Goal: Task Accomplishment & Management: Use online tool/utility

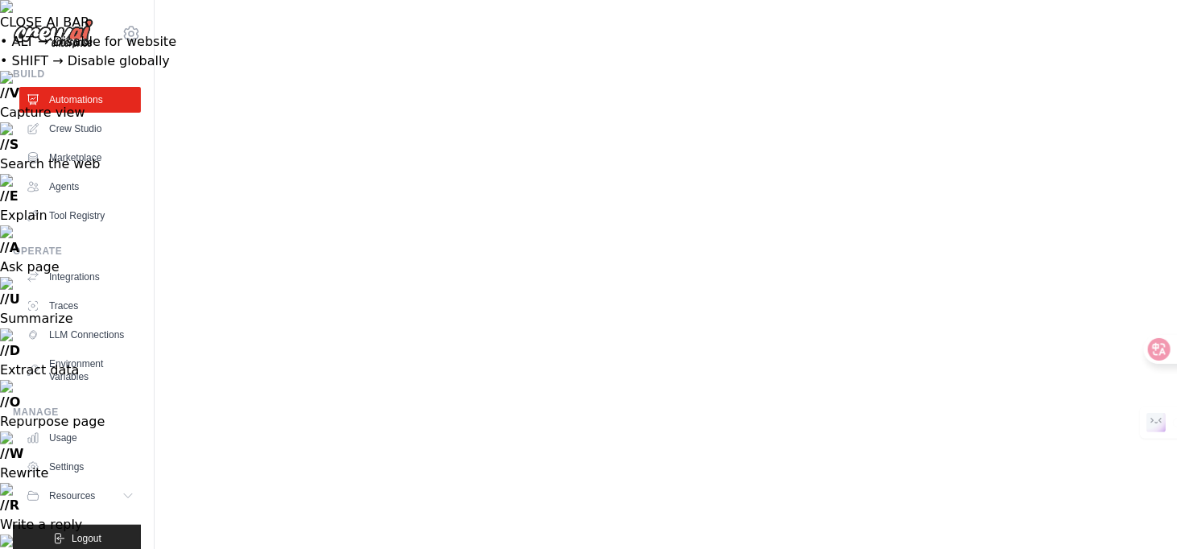
click at [100, 138] on link "Crew Studio" at bounding box center [82, 129] width 122 height 26
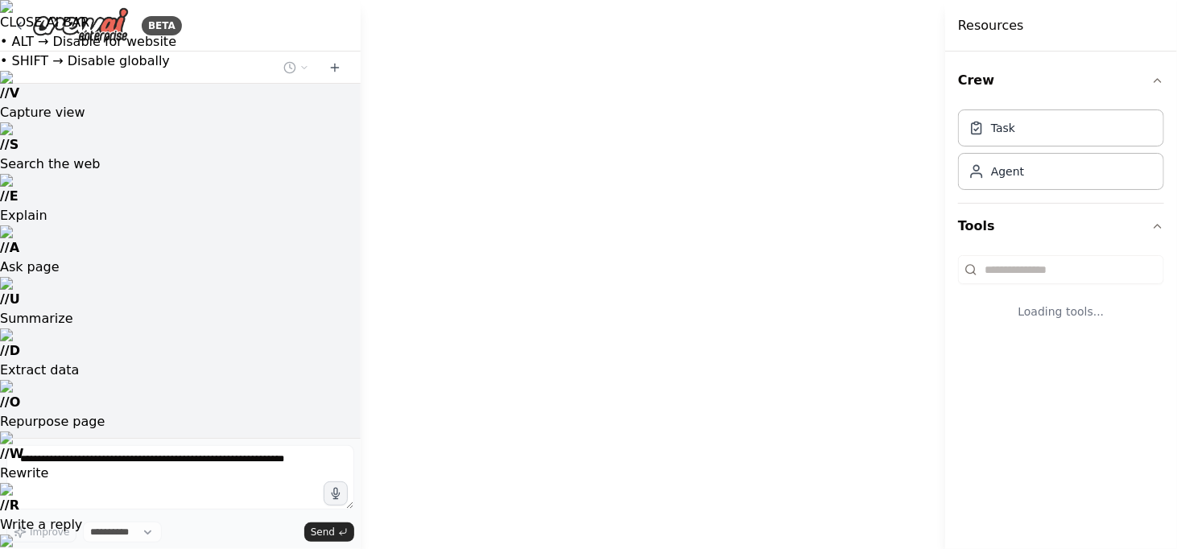
select select "****"
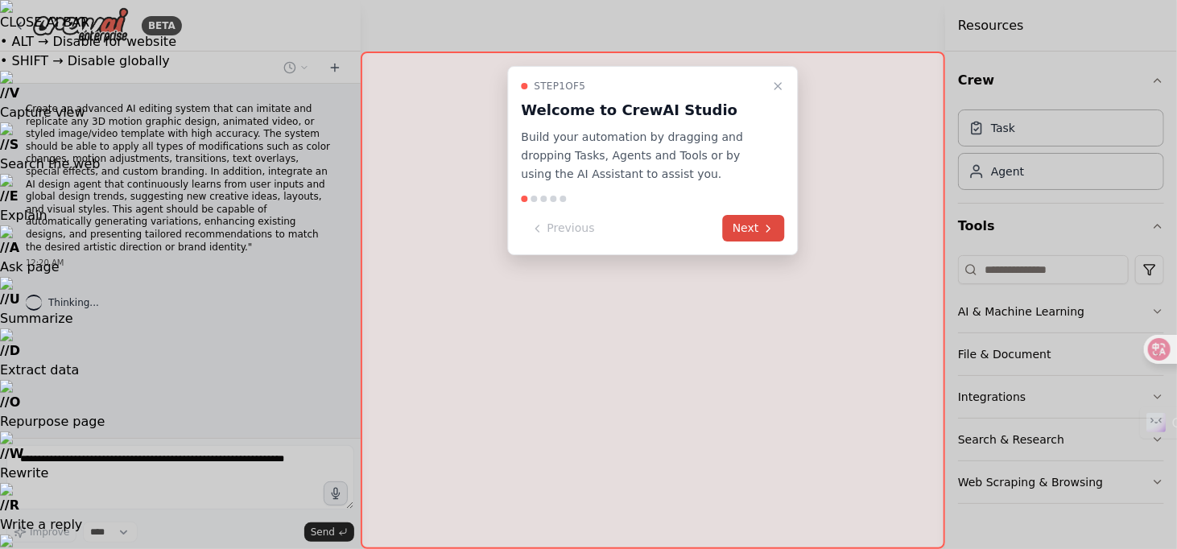
click at [750, 228] on button "Next" at bounding box center [754, 228] width 62 height 27
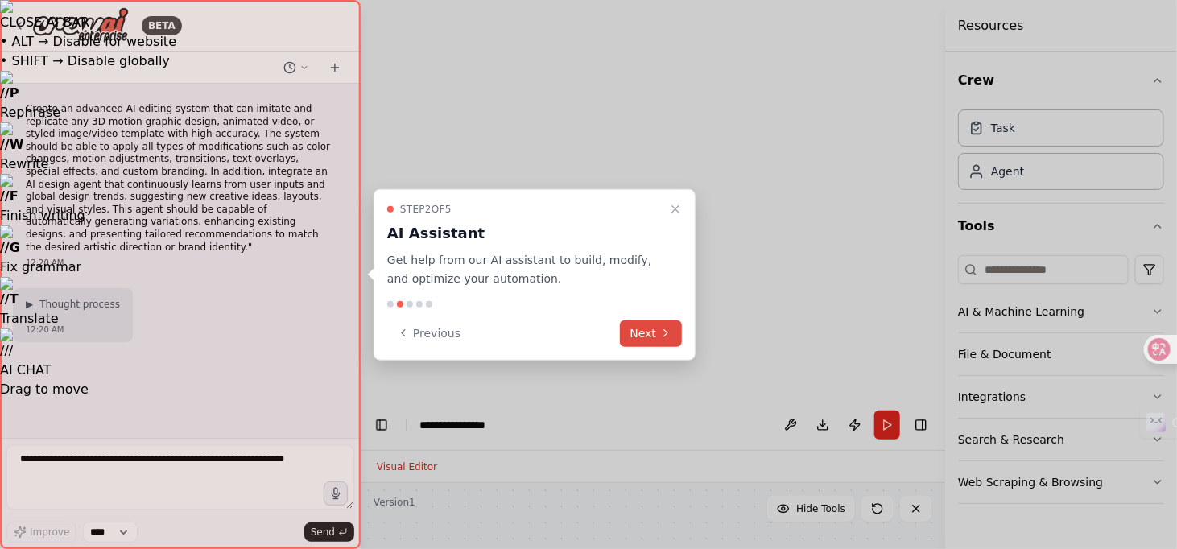
click at [644, 340] on button "Next" at bounding box center [651, 333] width 62 height 27
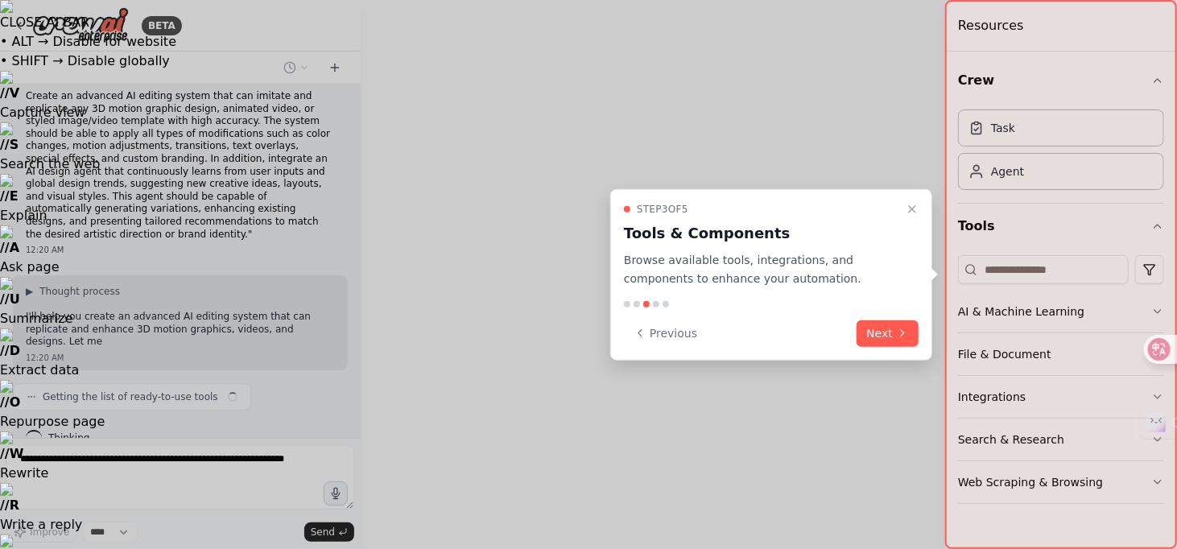
scroll to position [26, 0]
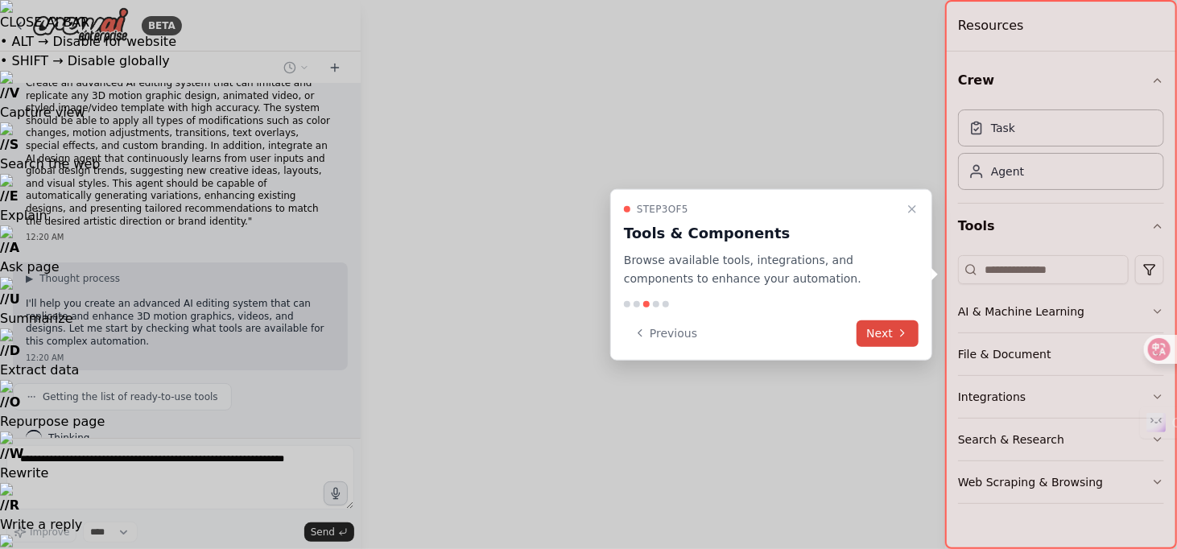
click at [897, 328] on icon at bounding box center [902, 333] width 13 height 13
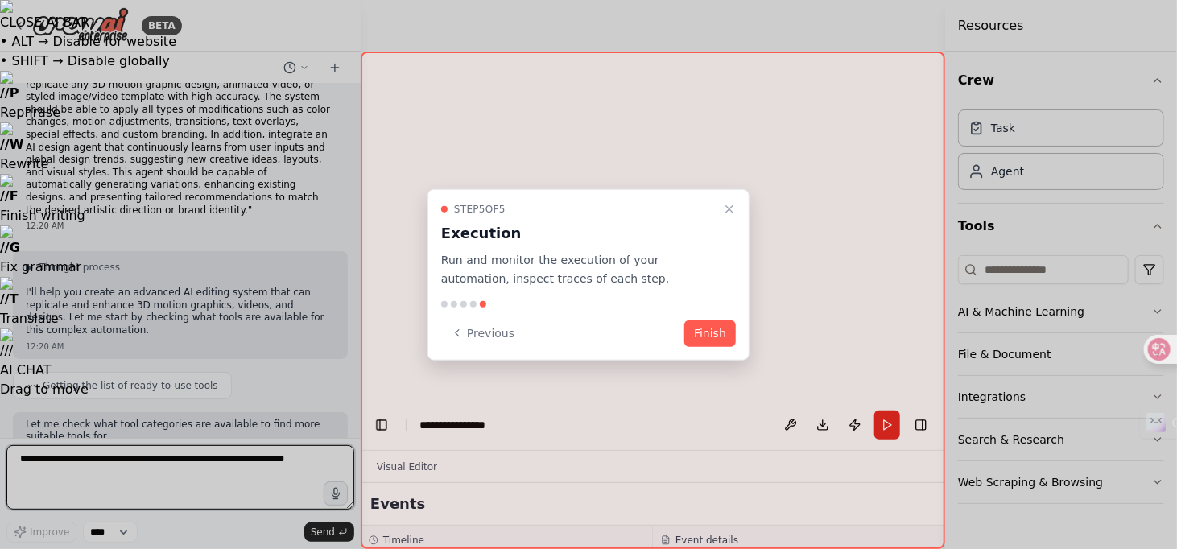
scroll to position [49, 0]
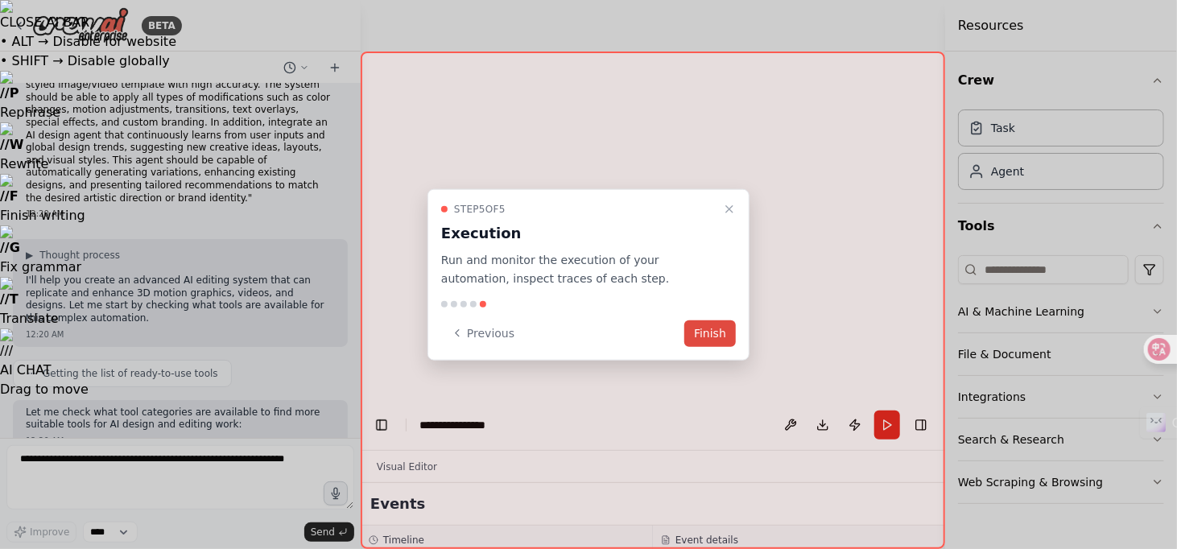
click at [713, 335] on button "Finish" at bounding box center [710, 333] width 52 height 27
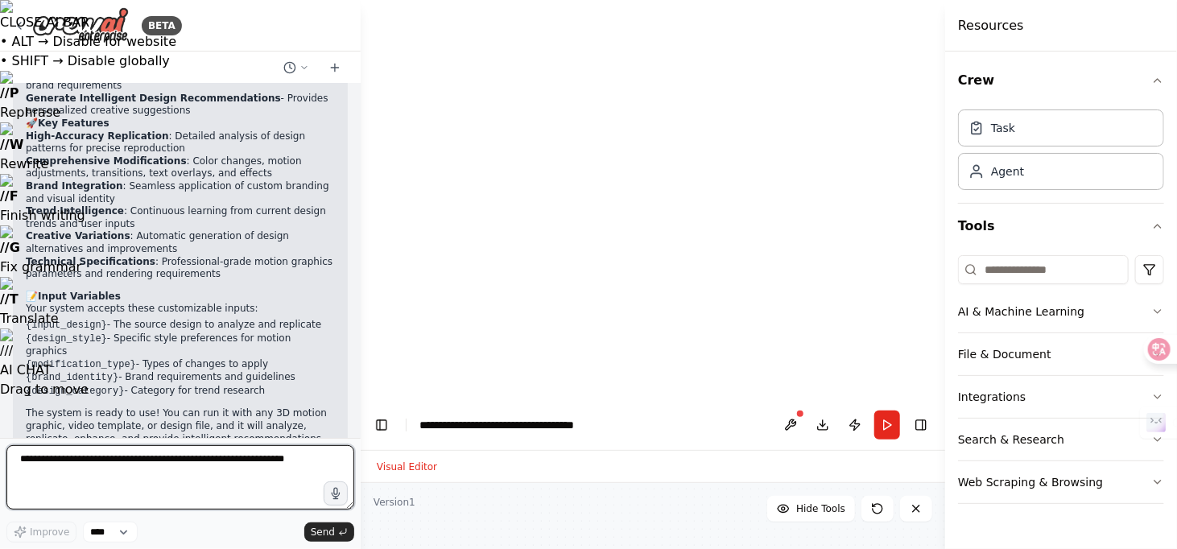
scroll to position [1880, 0]
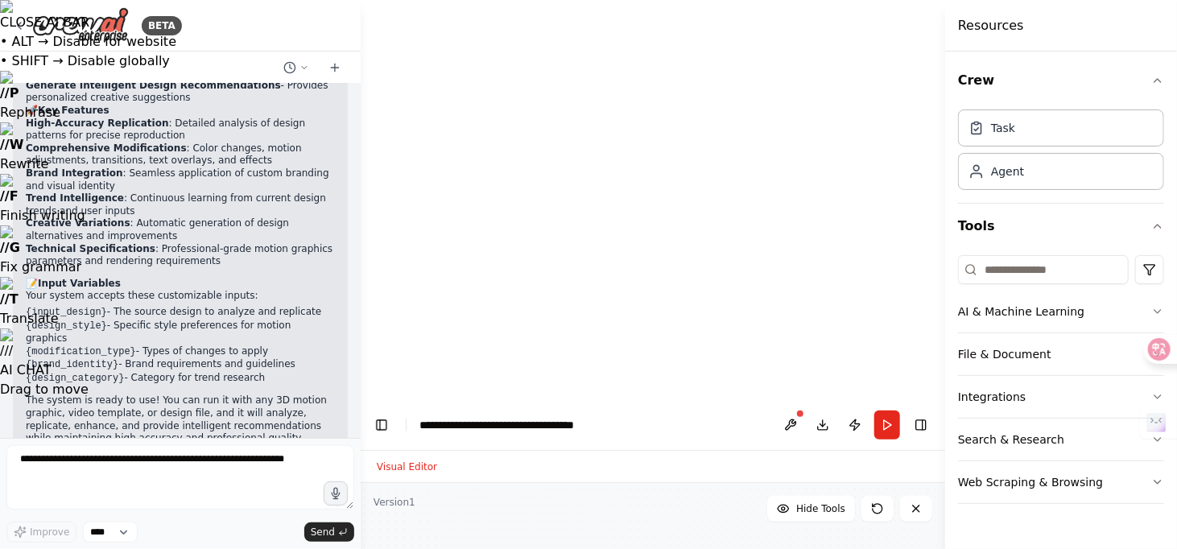
click at [279, 448] on p "Note : The Brand Identity Integration Specialist uses Brave Search Tool, which …" at bounding box center [180, 473] width 309 height 51
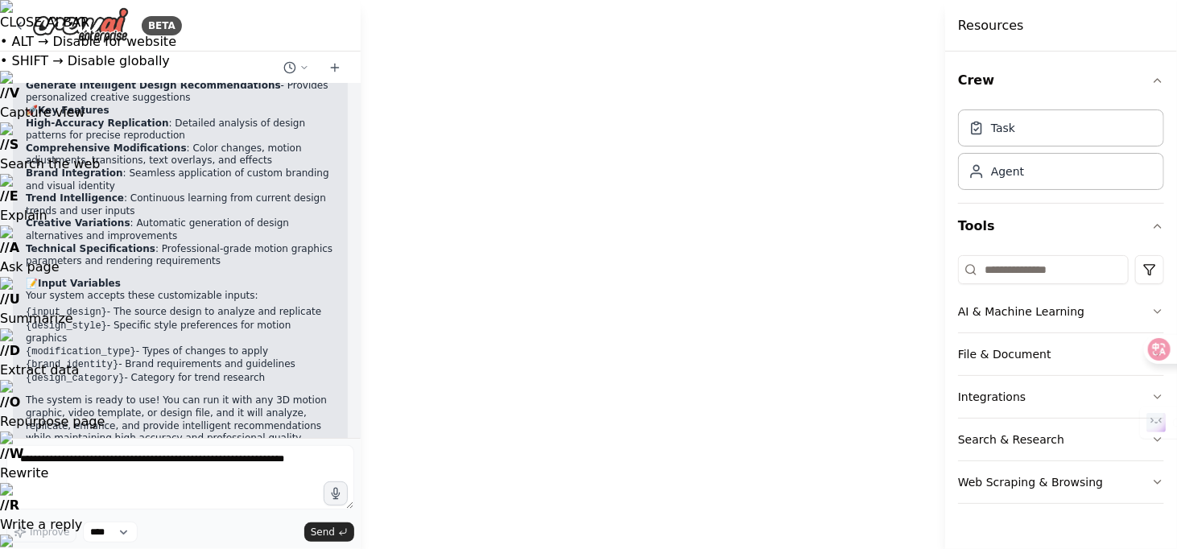
click at [279, 448] on p "Note : The Brand Identity Integration Specialist uses Brave Search Tool, which …" at bounding box center [180, 473] width 309 height 51
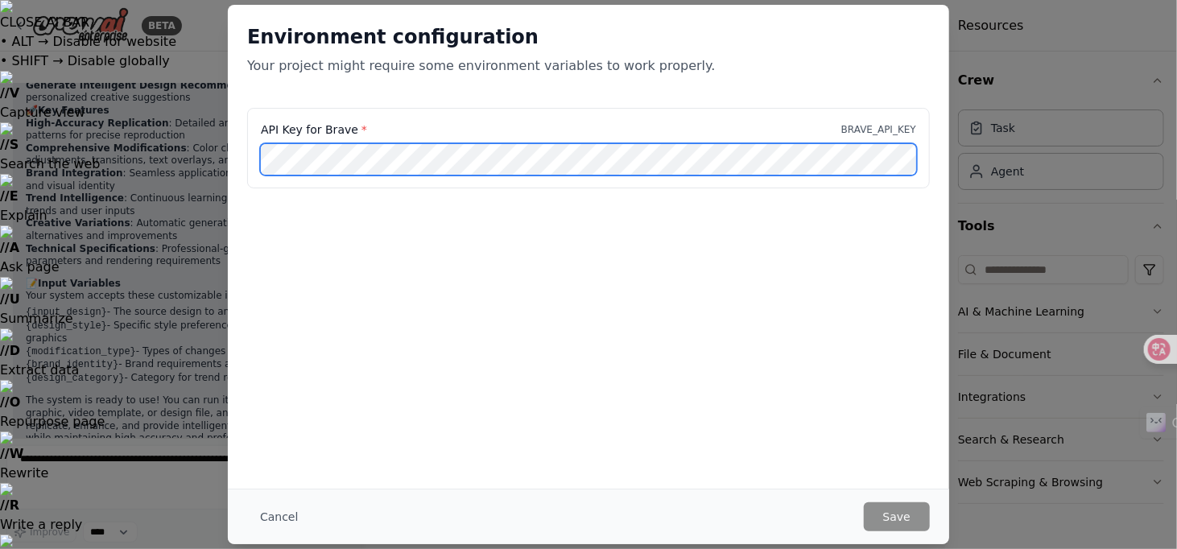
scroll to position [0, 116]
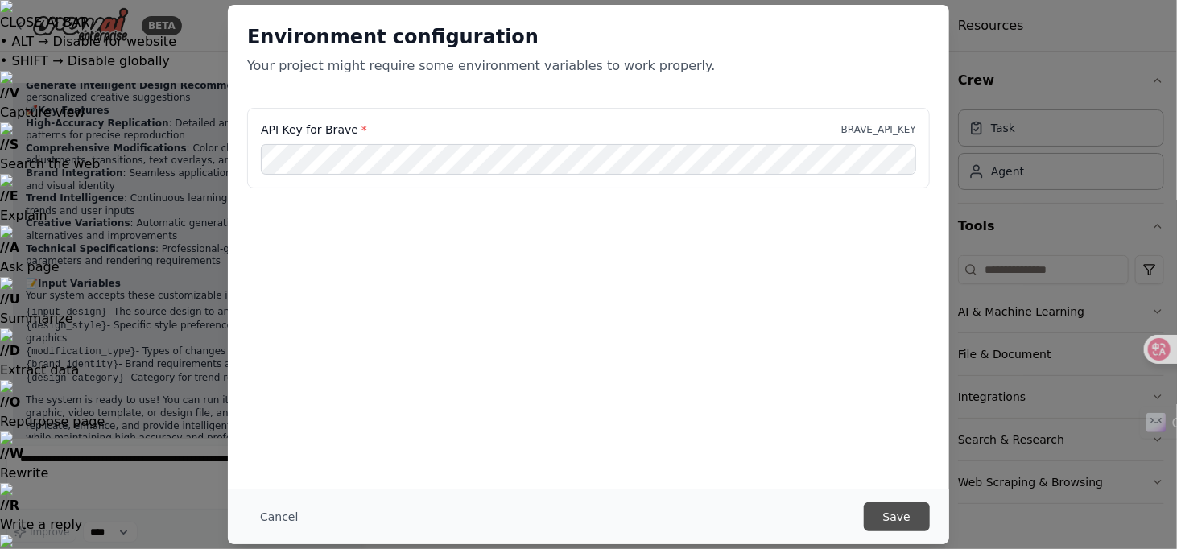
click at [901, 505] on button "Save" at bounding box center [897, 516] width 66 height 29
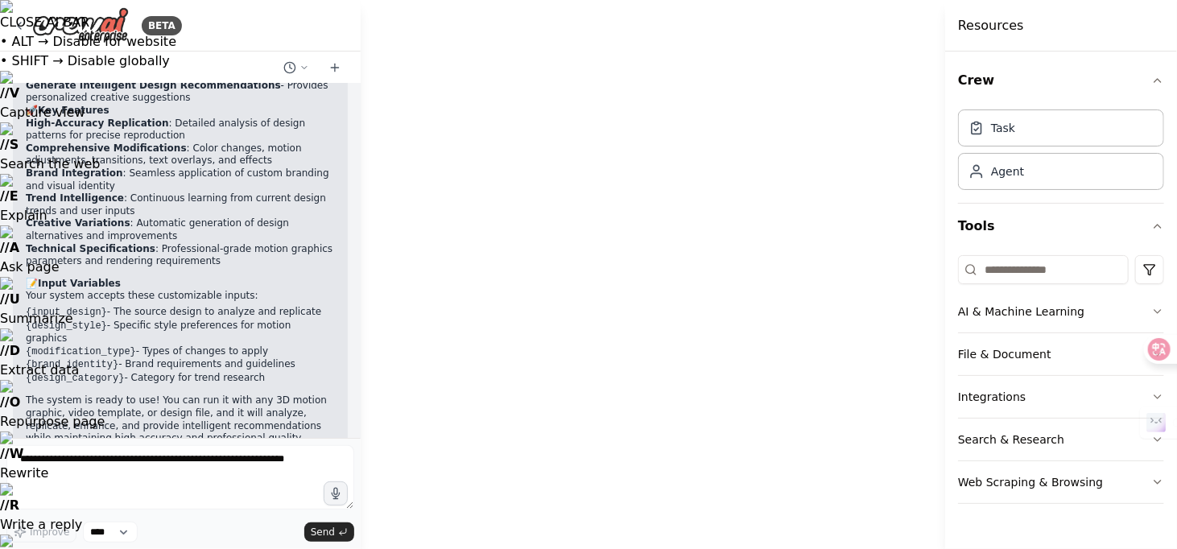
drag, startPoint x: 551, startPoint y: 299, endPoint x: 409, endPoint y: 225, distance: 160.6
drag, startPoint x: 695, startPoint y: 398, endPoint x: 724, endPoint y: 574, distance: 177.7
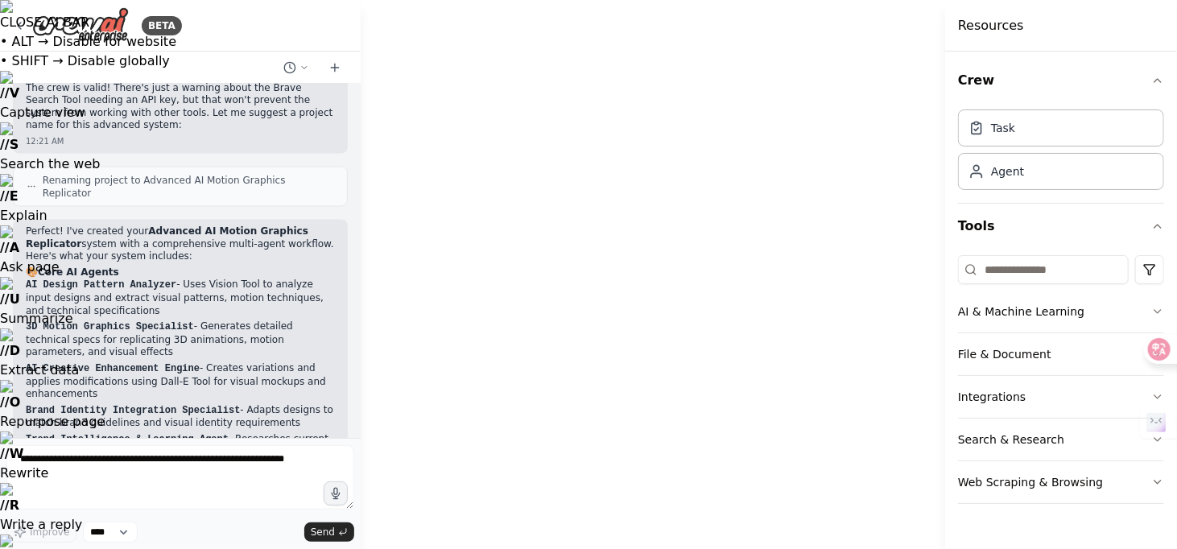
scroll to position [1236, 0]
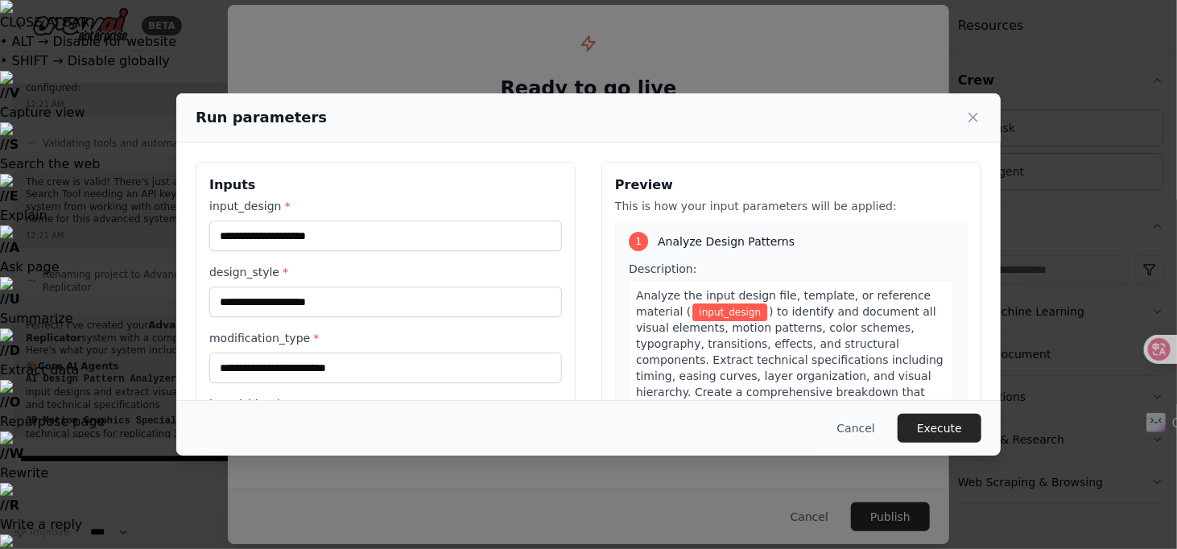
scroll to position [0, 0]
click at [706, 313] on span "input_design" at bounding box center [729, 315] width 75 height 18
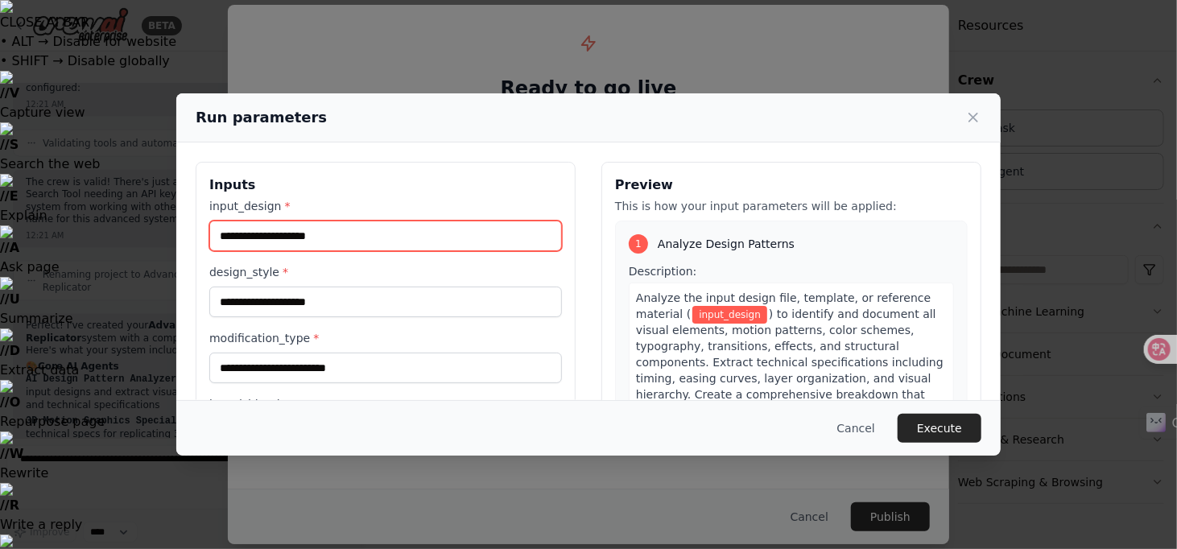
click at [406, 247] on input "input_design *" at bounding box center [385, 236] width 353 height 31
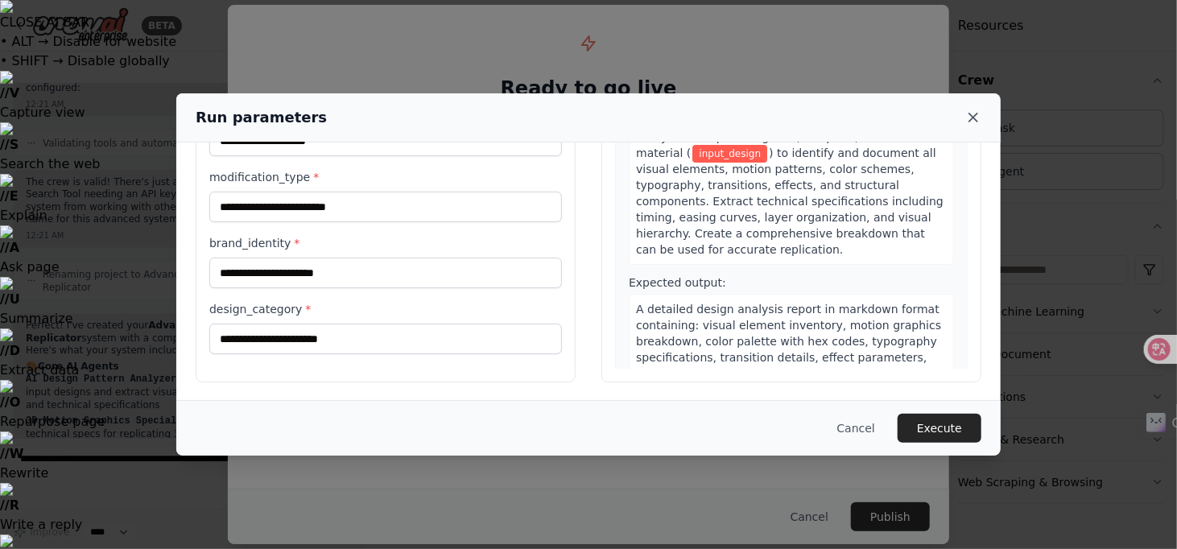
click at [966, 117] on icon at bounding box center [973, 117] width 16 height 16
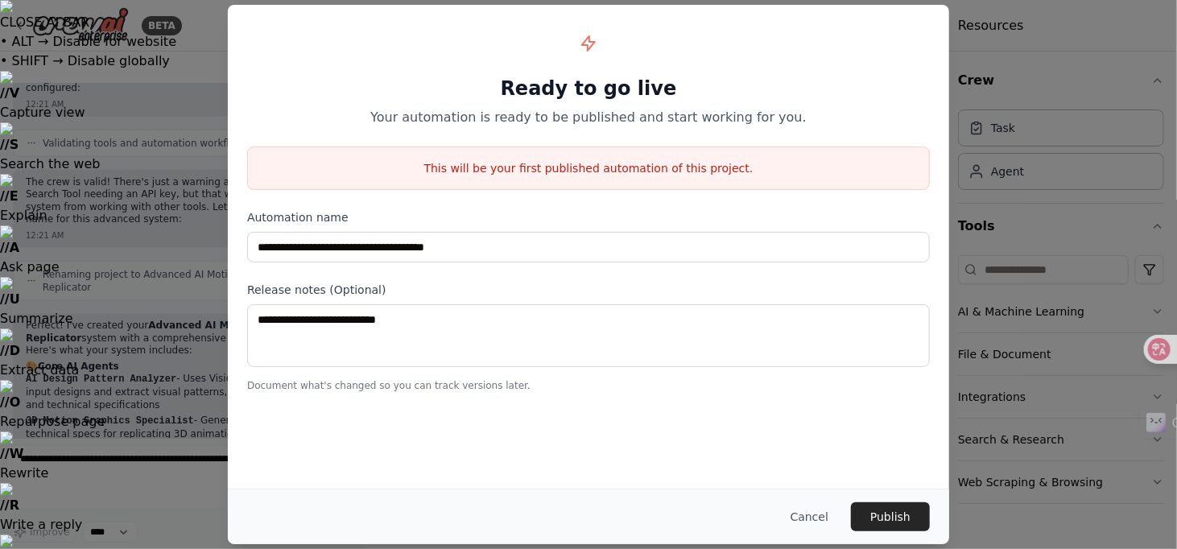
click at [1013, 85] on div "**********" at bounding box center [588, 274] width 1177 height 549
click at [811, 518] on button "Cancel" at bounding box center [810, 516] width 64 height 29
